Goal: Browse casually

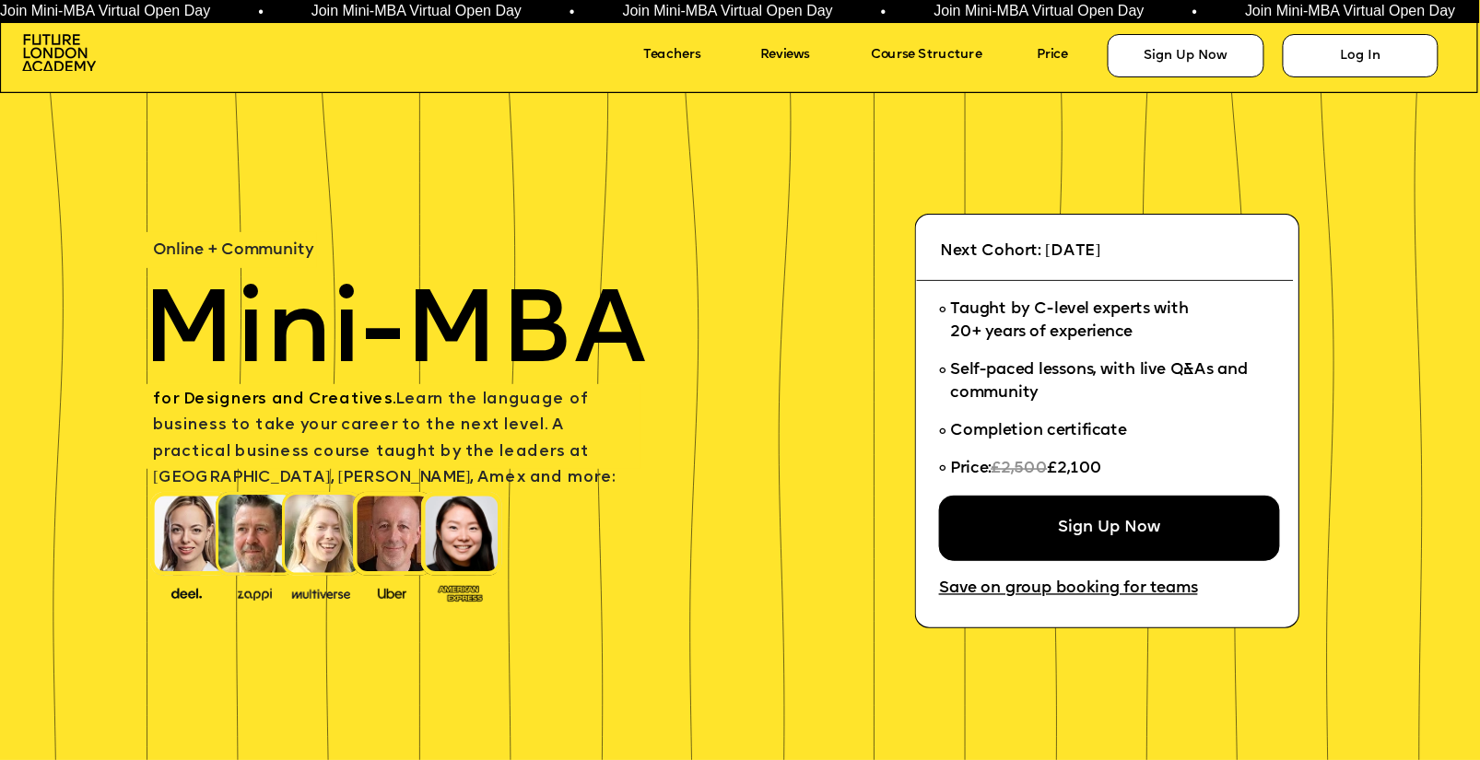
scroll to position [10288, 0]
